Goal: Task Accomplishment & Management: Complete application form

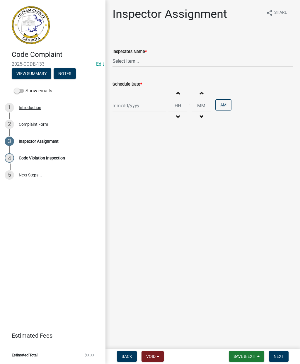
click at [40, 122] on div "Complaint Form" at bounding box center [33, 124] width 29 height 4
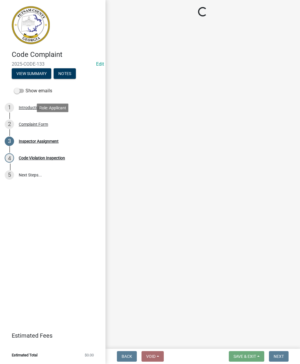
select select "76170ab1-b25a-468b-8231-d5eb0e85b261"
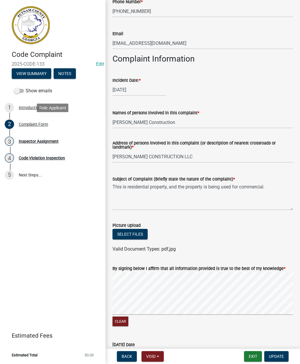
scroll to position [203, 0]
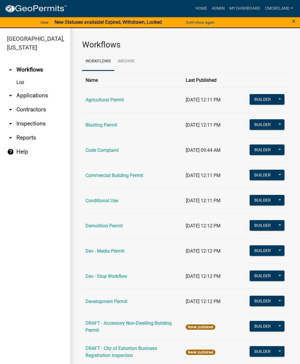
click at [40, 121] on link "arrow_drop_down Inspections" at bounding box center [35, 124] width 70 height 14
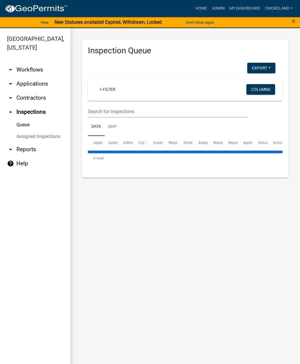
click at [104, 104] on wm-filter-builder "+ Filter Columns" at bounding box center [185, 98] width 194 height 38
select select "2: 50"
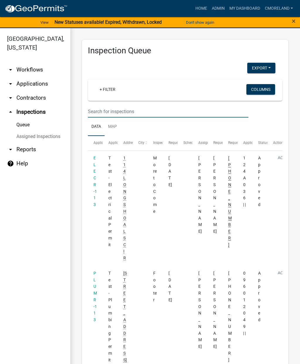
click at [112, 110] on input "text" at bounding box center [168, 111] width 160 height 12
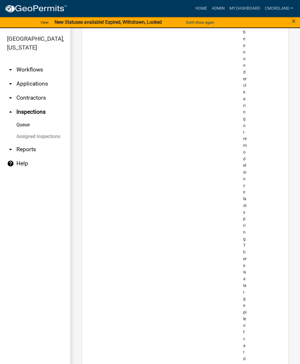
type input "[STREET_ADDRESS]"
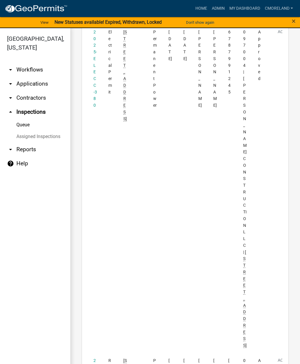
scroll to position [2161, 0]
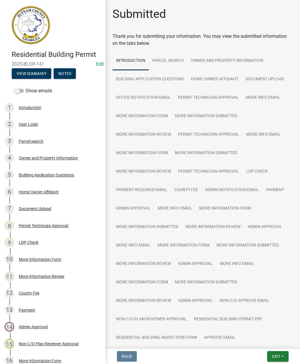
click at [37, 207] on div "Document Upload" at bounding box center [35, 208] width 32 height 4
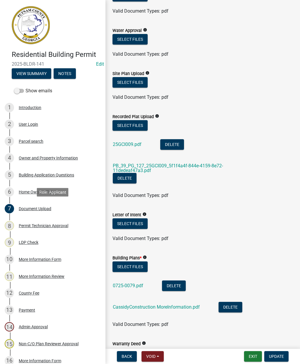
scroll to position [104, 0]
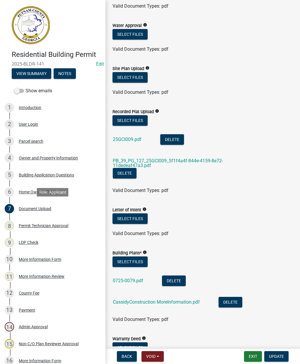
click at [130, 278] on link "0725-0079.pdf" at bounding box center [128, 281] width 30 height 6
click at [170, 162] on link "PB_39_PG_127_25GCI009_5f1f4a4f-844e-4159-8e72-11dedeaf47a3.pdf" at bounding box center [168, 163] width 110 height 10
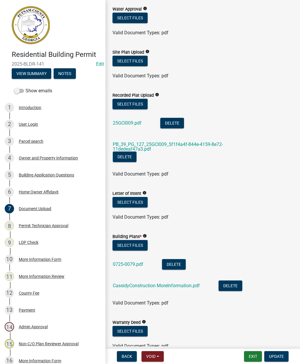
scroll to position [127, 0]
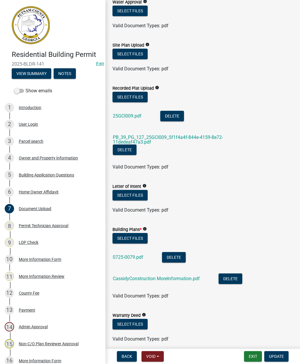
click at [138, 278] on link "CassidyConstruction MoreInformation.pdf" at bounding box center [156, 278] width 87 height 6
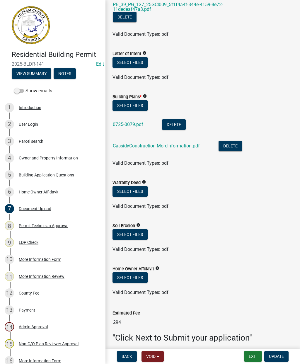
scroll to position [257, 0]
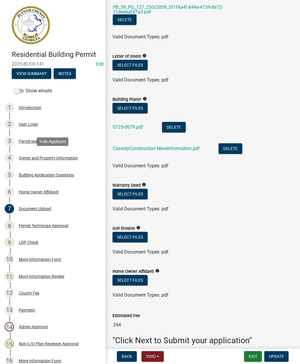
click at [47, 157] on div "Owner and Property Information" at bounding box center [48, 158] width 59 height 4
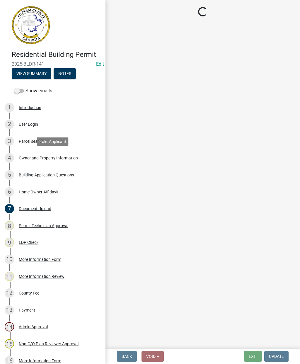
select select "a4366e26-0f82-401b-a682-956e4112ff86"
select select "83394b22-4a11-496c-8e5c-75ade2e72faf"
select select "ece5c1a9-df30-4702-9587-5deee23533b7"
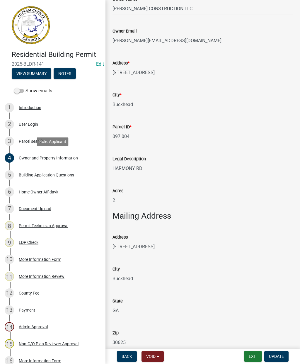
scroll to position [153, 0]
